Goal: Connect with others: Connect with others

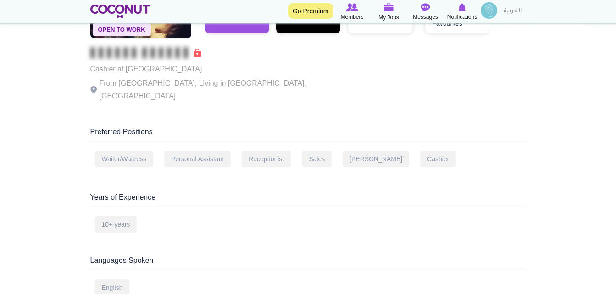
scroll to position [46, 0]
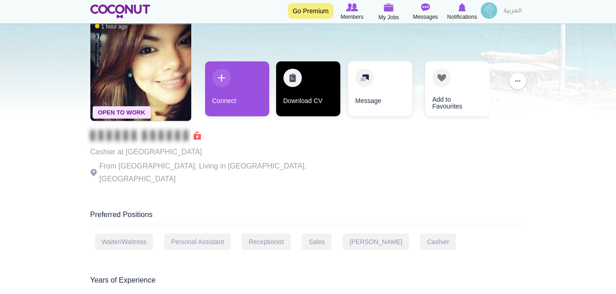
click at [325, 97] on link "Download CV" at bounding box center [308, 88] width 64 height 55
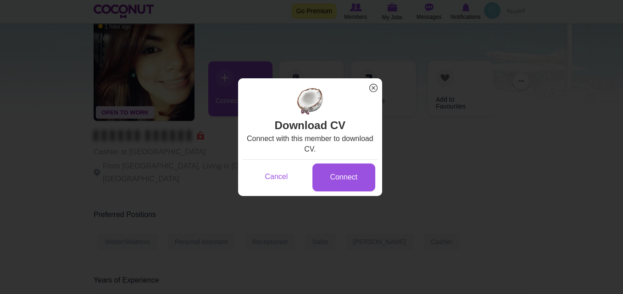
click at [375, 89] on span "x" at bounding box center [373, 88] width 12 height 12
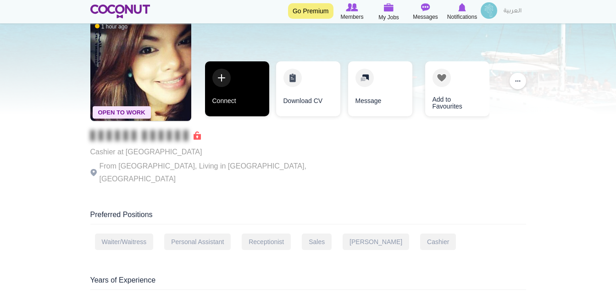
click at [220, 84] on link "Connect" at bounding box center [237, 88] width 64 height 55
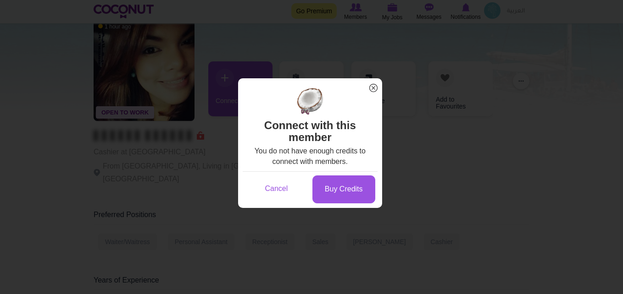
click at [374, 90] on span "x" at bounding box center [373, 88] width 12 height 12
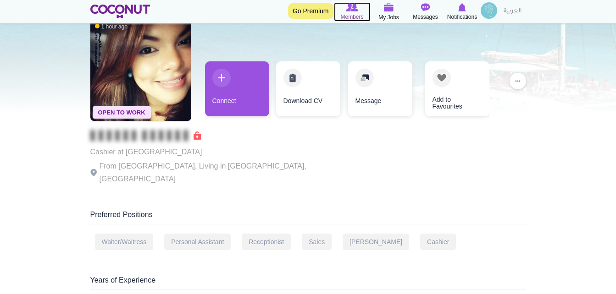
click at [355, 17] on span "Members" at bounding box center [351, 16] width 23 height 9
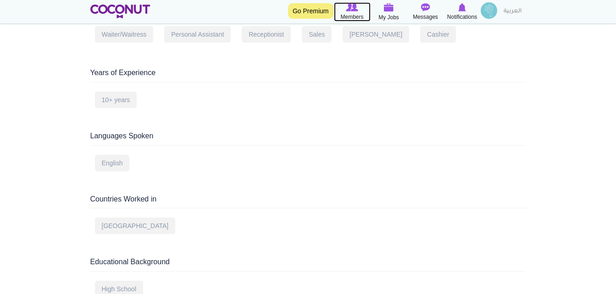
scroll to position [275, 0]
